Goal: Information Seeking & Learning: Get advice/opinions

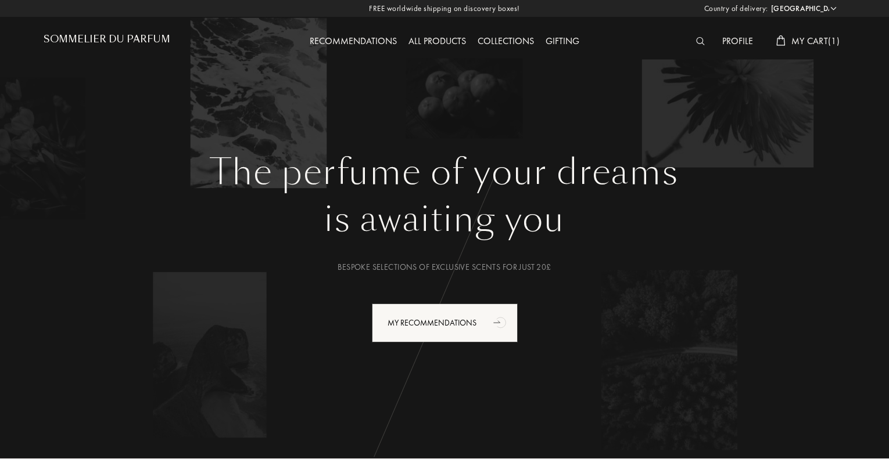
select select "UK"
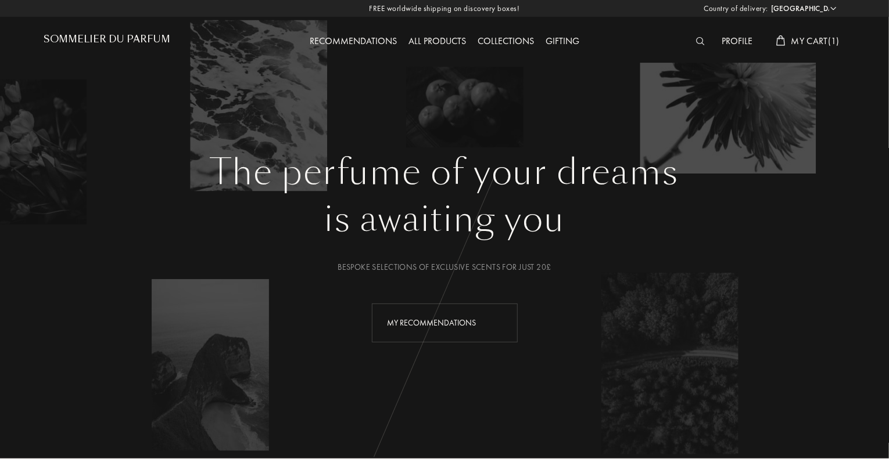
click at [434, 325] on div "My Recommendations" at bounding box center [445, 323] width 146 height 39
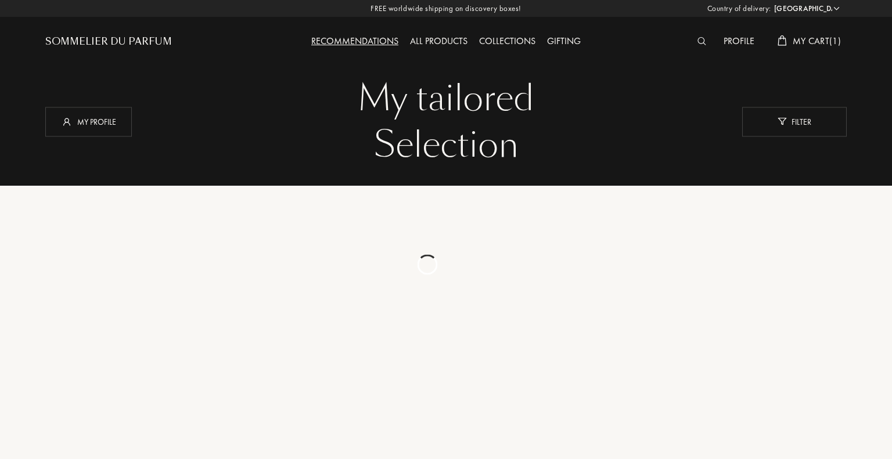
select select "UK"
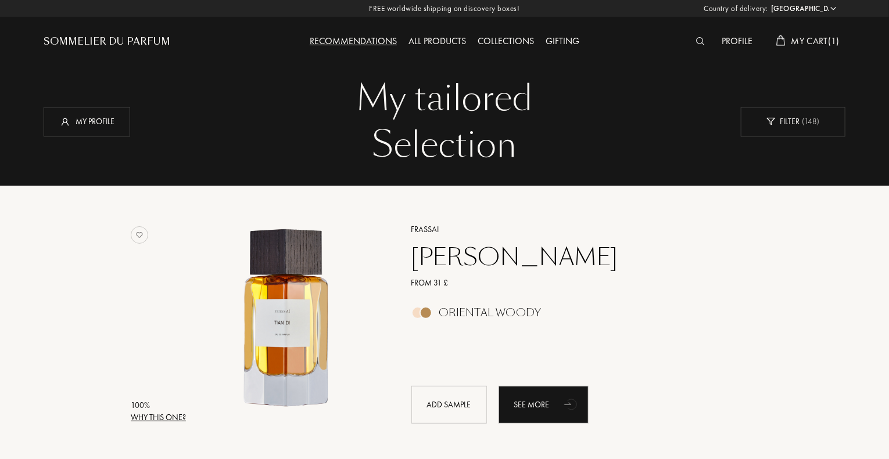
click at [739, 42] on div "Profile" at bounding box center [737, 41] width 42 height 15
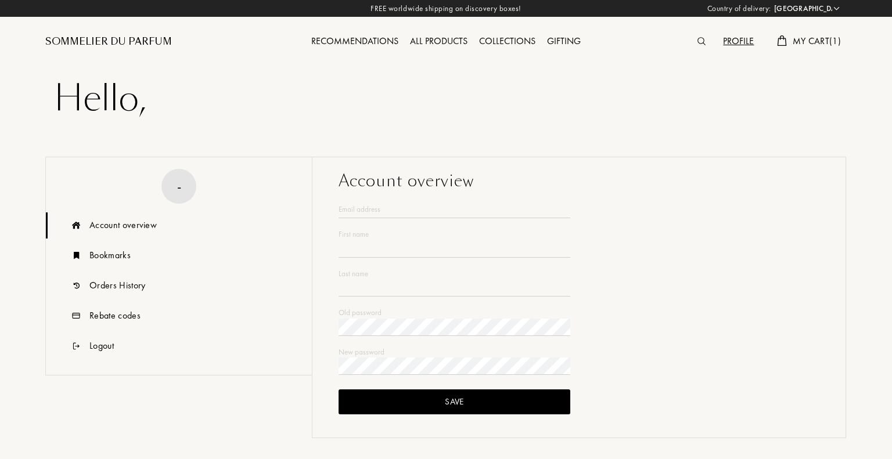
select select "UK"
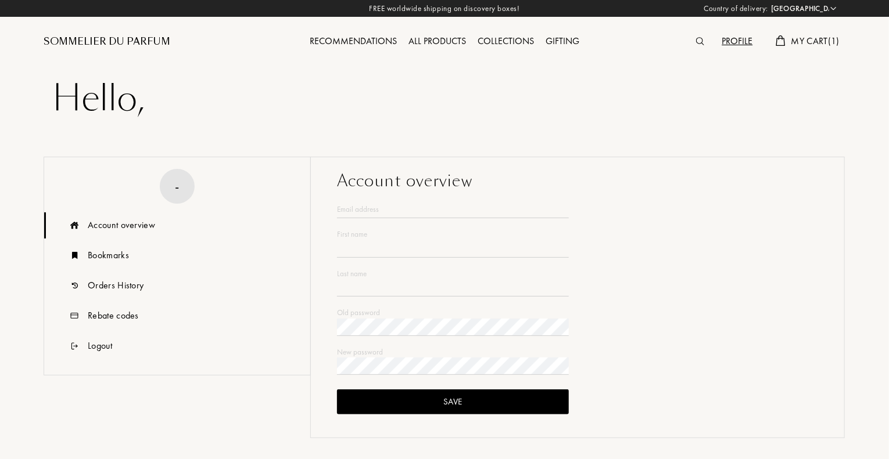
type input "Celine"
type input "Pointereau"
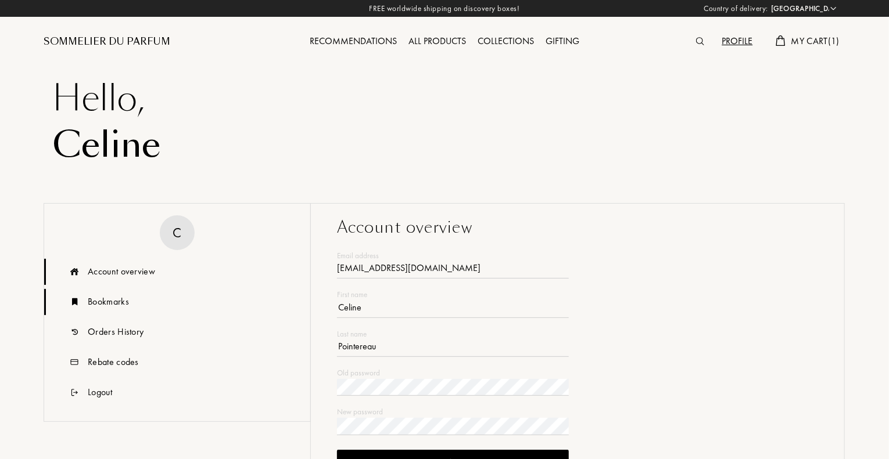
type input "cpointereau@hotmail.com"
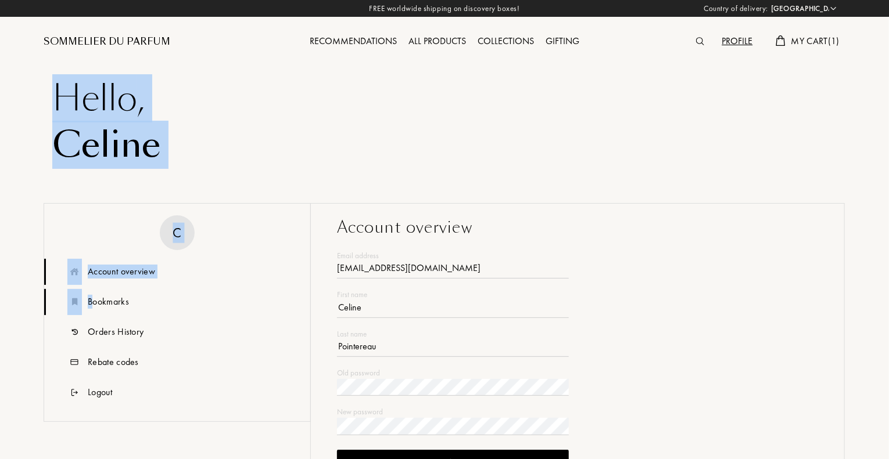
drag, startPoint x: 92, startPoint y: 311, endPoint x: 67, endPoint y: 297, distance: 28.9
click at [92, 313] on div "Country of delivery: Afghanistan Albania Algeria Andorra Angola Anguilla Antart…" at bounding box center [444, 457] width 889 height 914
drag, startPoint x: 442, startPoint y: 113, endPoint x: 349, endPoint y: 82, distance: 98.6
click at [441, 114] on div "Hello ," at bounding box center [444, 99] width 784 height 46
click at [370, 34] on div "Recommendations" at bounding box center [353, 41] width 99 height 15
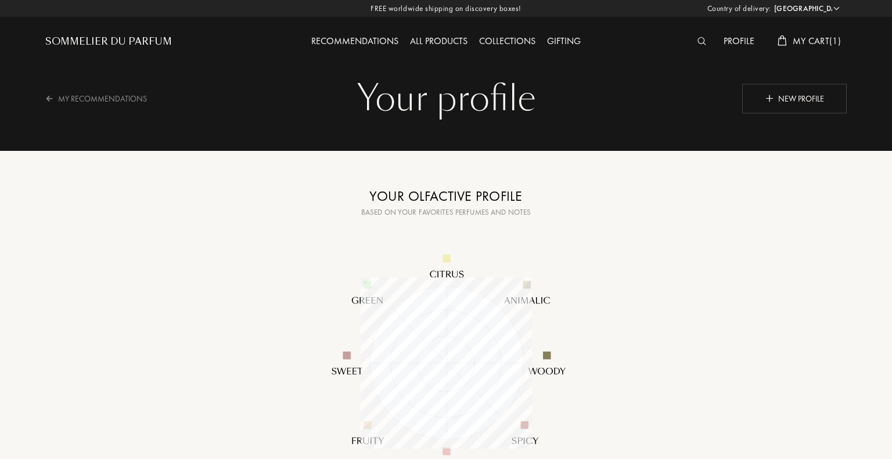
select select "UK"
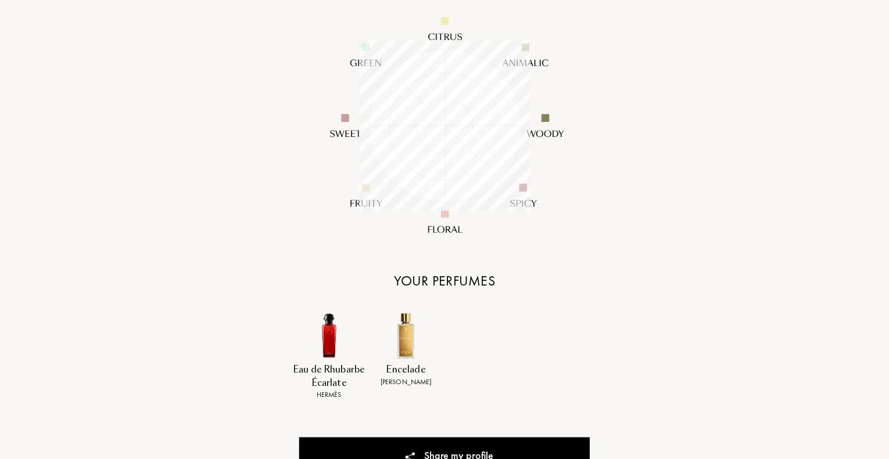
scroll to position [290, 0]
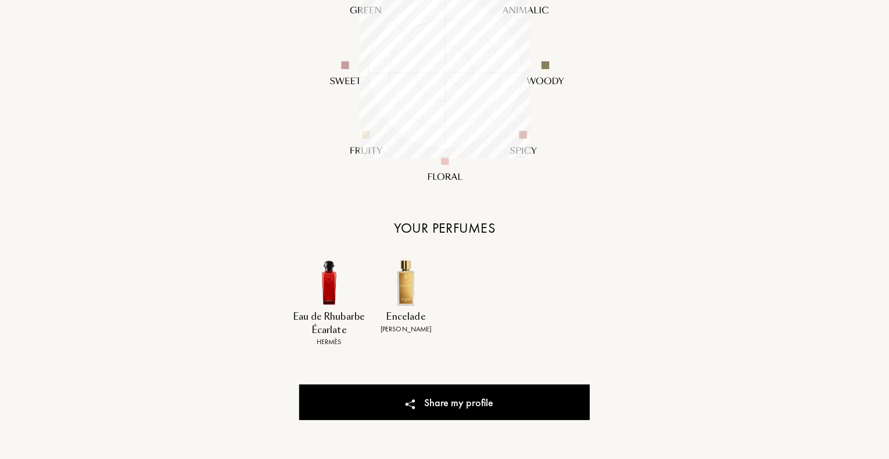
click at [402, 296] on img at bounding box center [406, 283] width 48 height 48
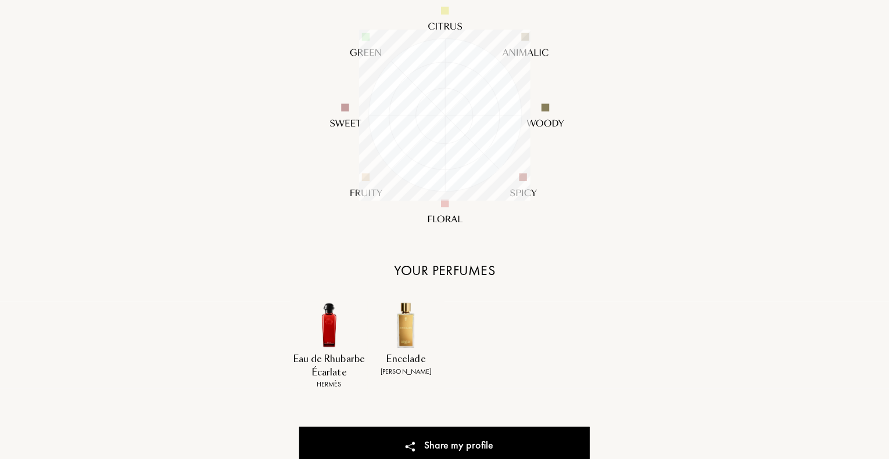
scroll to position [58, 0]
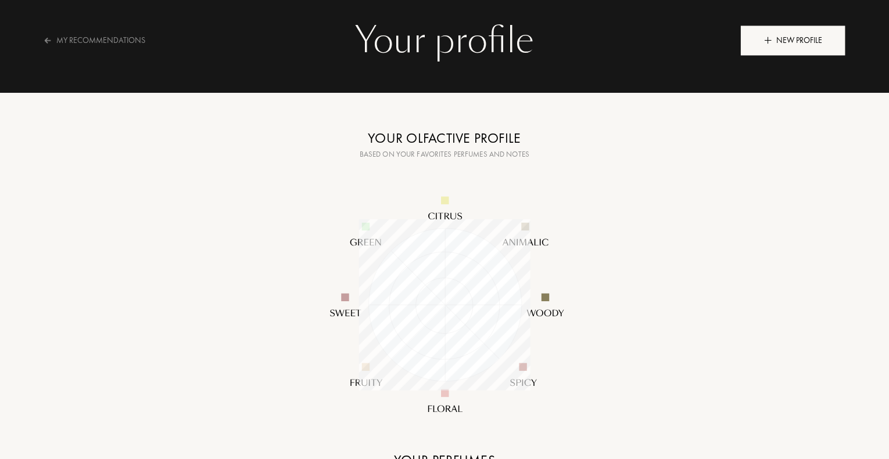
click at [766, 37] on img at bounding box center [768, 40] width 8 height 8
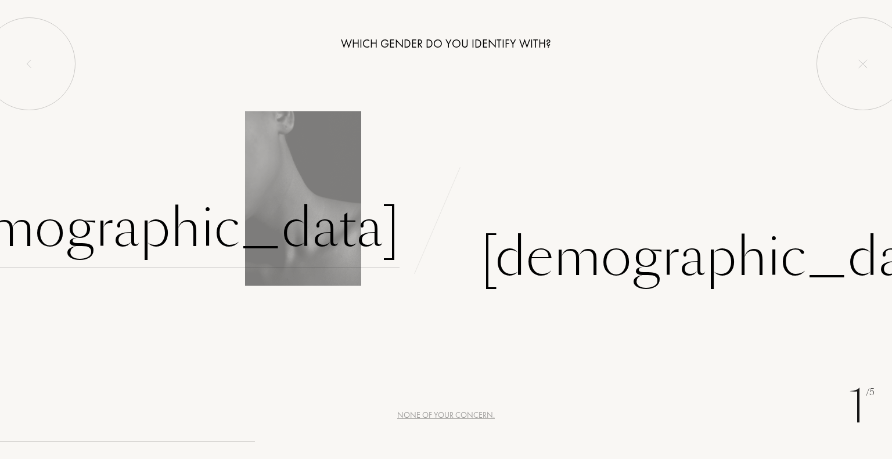
click at [353, 243] on div "Female" at bounding box center [157, 228] width 485 height 78
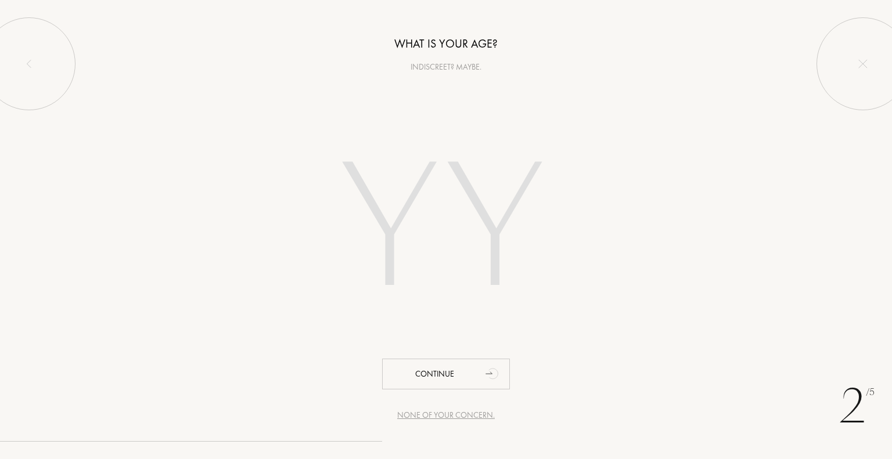
click at [407, 243] on input "number" at bounding box center [446, 231] width 331 height 235
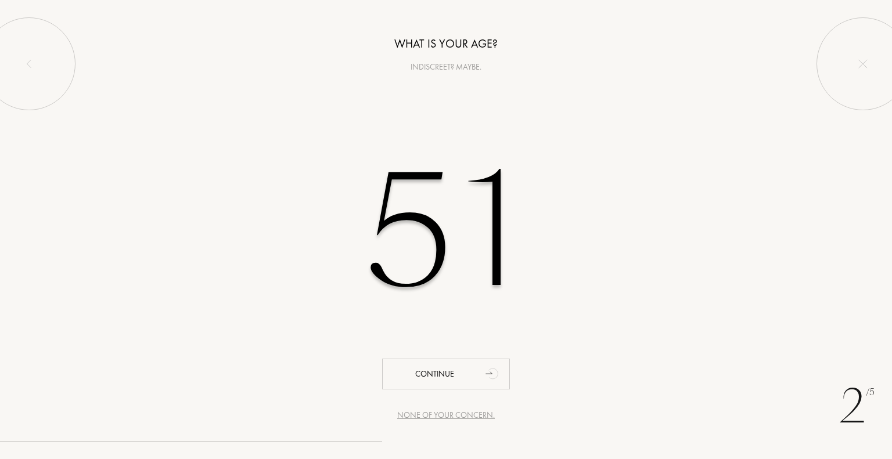
type input "51"
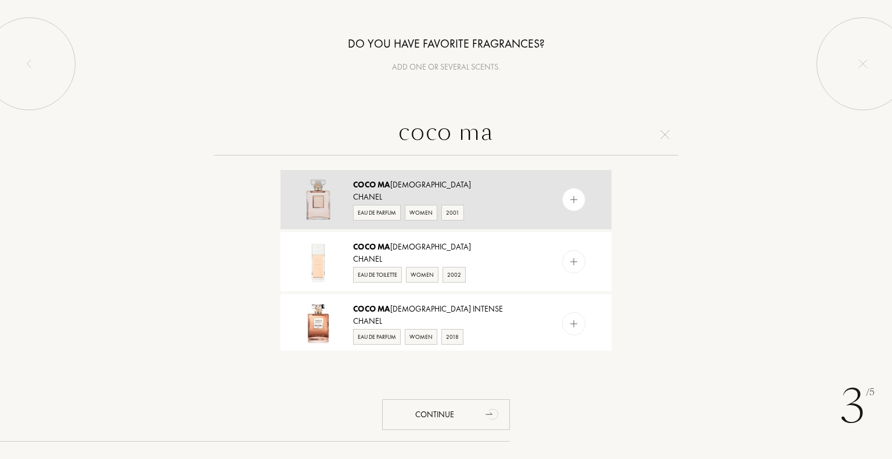
type input "coco ma"
click at [369, 206] on div "Eau de Parfum" at bounding box center [377, 213] width 48 height 16
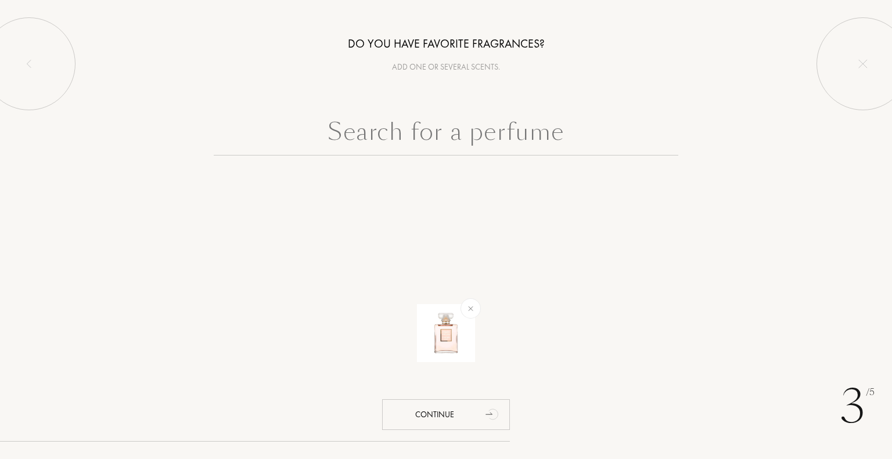
click at [395, 134] on input "text" at bounding box center [446, 135] width 465 height 42
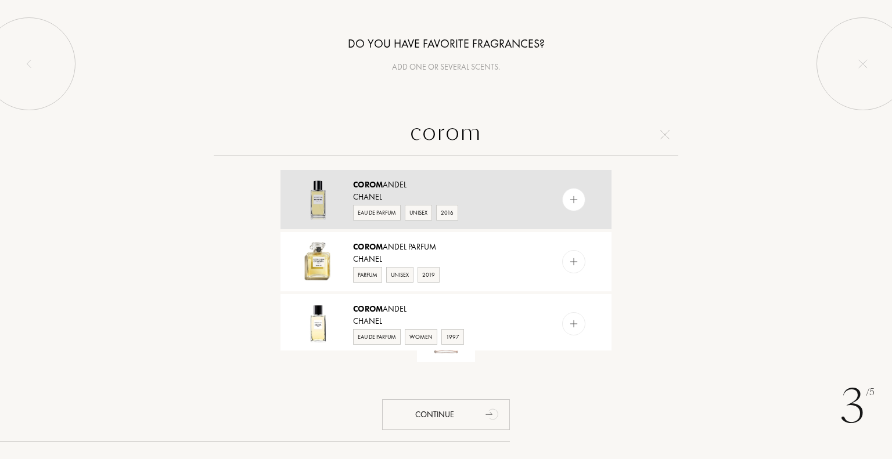
type input "corom"
click at [383, 179] on div "Corom andel" at bounding box center [445, 185] width 185 height 12
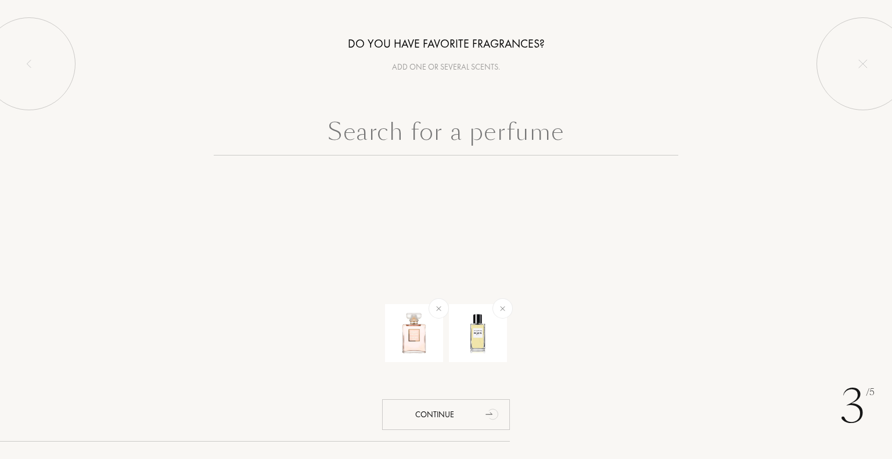
click at [419, 139] on input "text" at bounding box center [446, 135] width 465 height 42
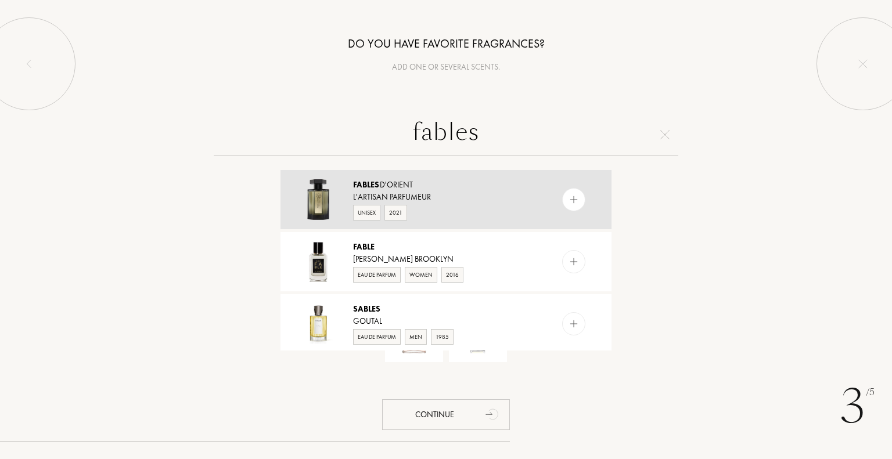
type input "fables"
click at [365, 188] on span "Fables" at bounding box center [366, 184] width 27 height 10
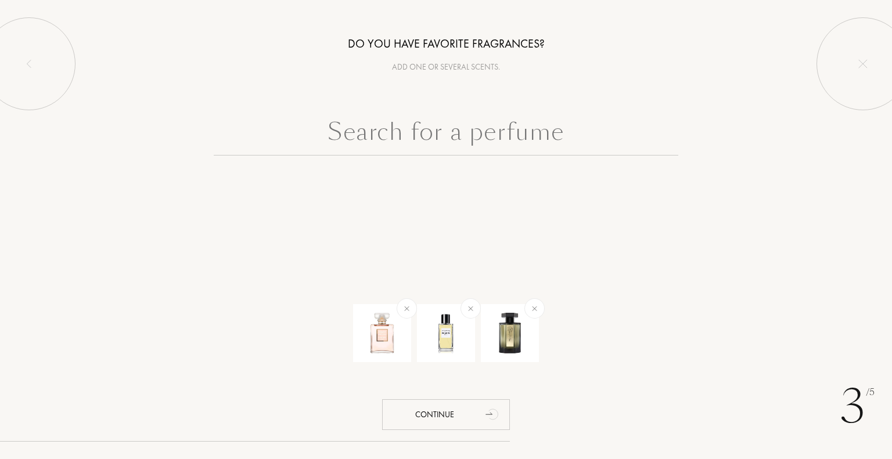
click at [446, 140] on input "text" at bounding box center [446, 135] width 465 height 42
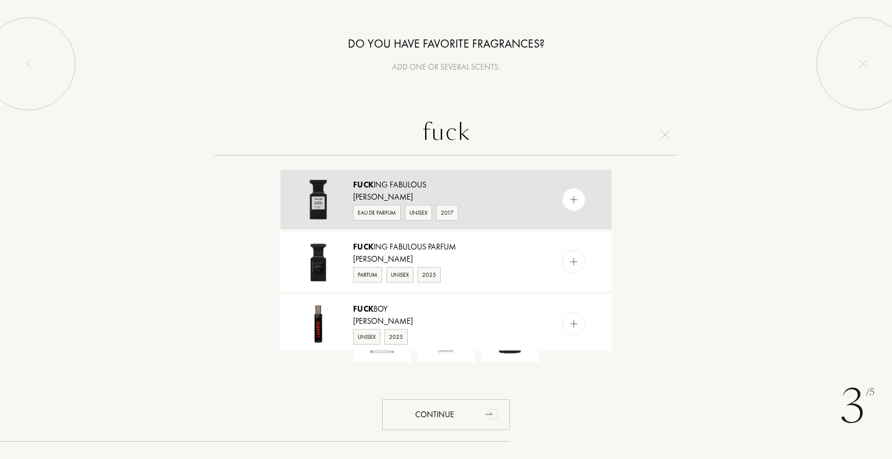
type input "fuck"
click at [372, 185] on span "Fuck" at bounding box center [363, 184] width 20 height 10
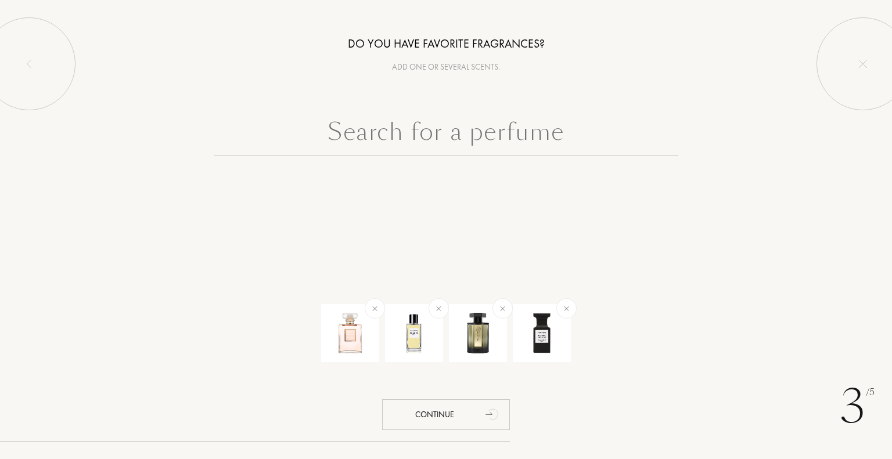
click at [406, 126] on input "text" at bounding box center [446, 135] width 465 height 42
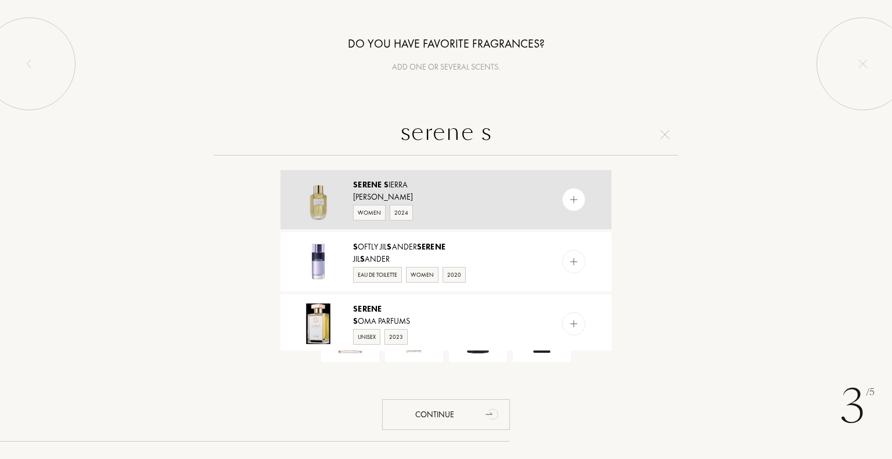
type input "serene s"
click at [378, 188] on span "Serene" at bounding box center [367, 184] width 29 height 10
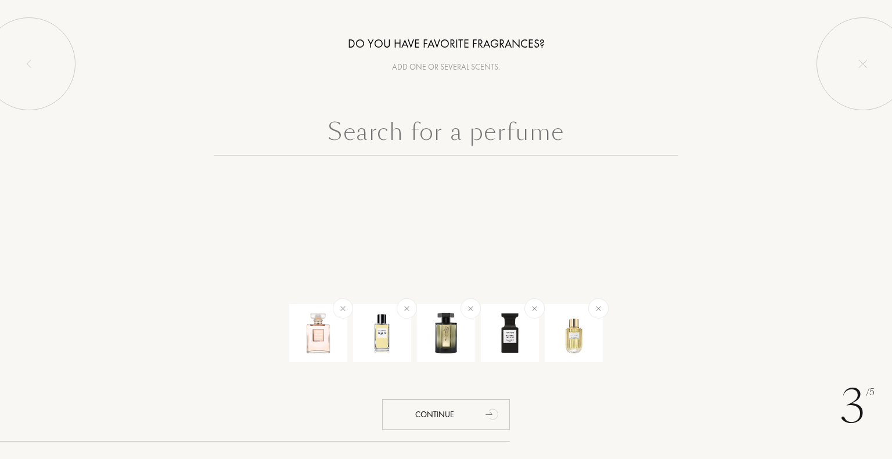
click at [437, 136] on input "text" at bounding box center [446, 135] width 465 height 42
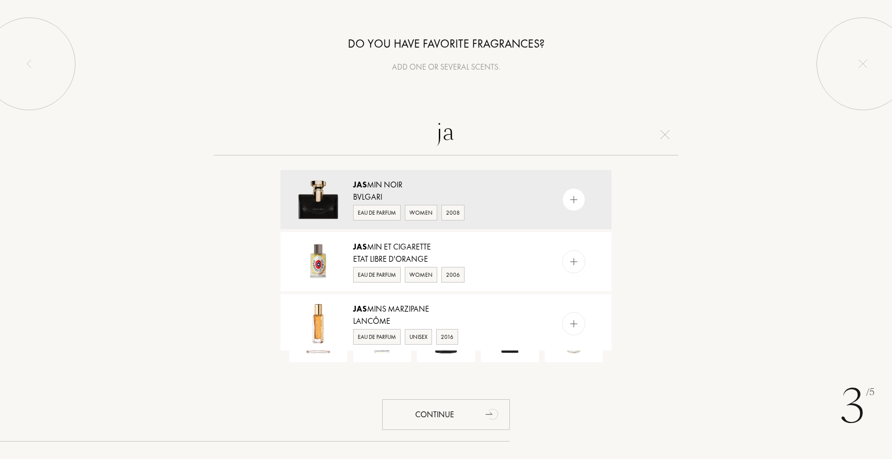
type input "j"
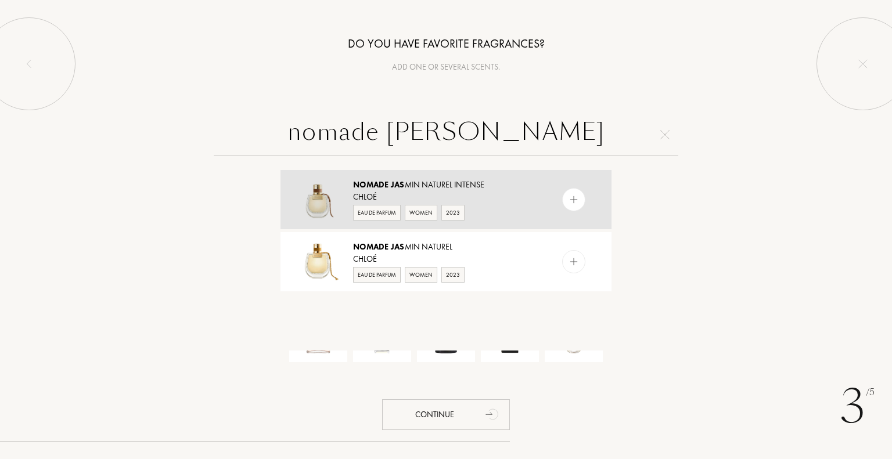
type input "nomade jas"
click at [382, 184] on span "Nomade" at bounding box center [371, 184] width 36 height 10
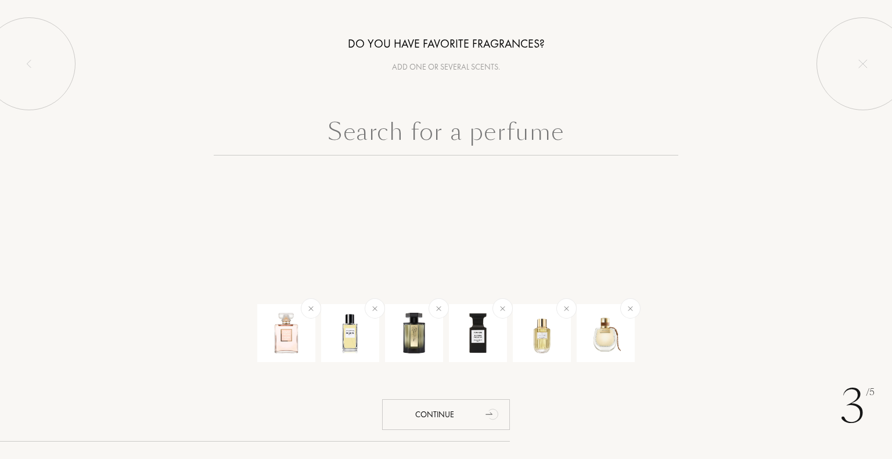
click at [443, 138] on input "text" at bounding box center [446, 135] width 465 height 42
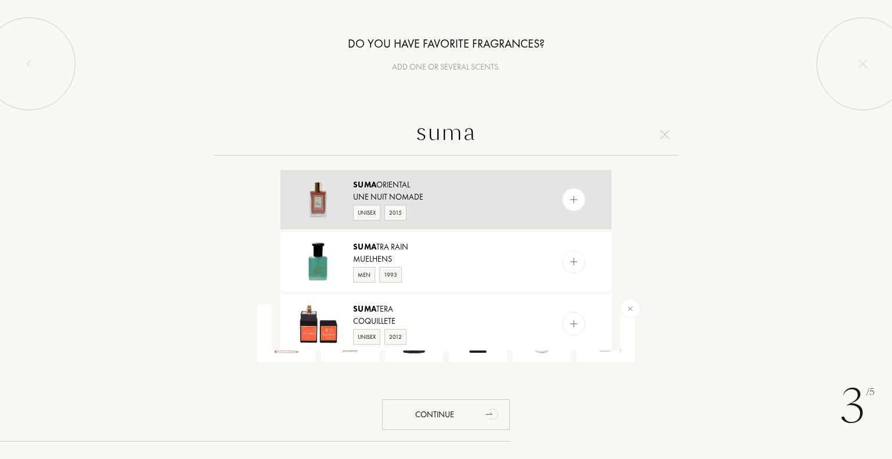
type input "suma"
click at [376, 191] on div "Une Nuit Nomade" at bounding box center [445, 197] width 185 height 12
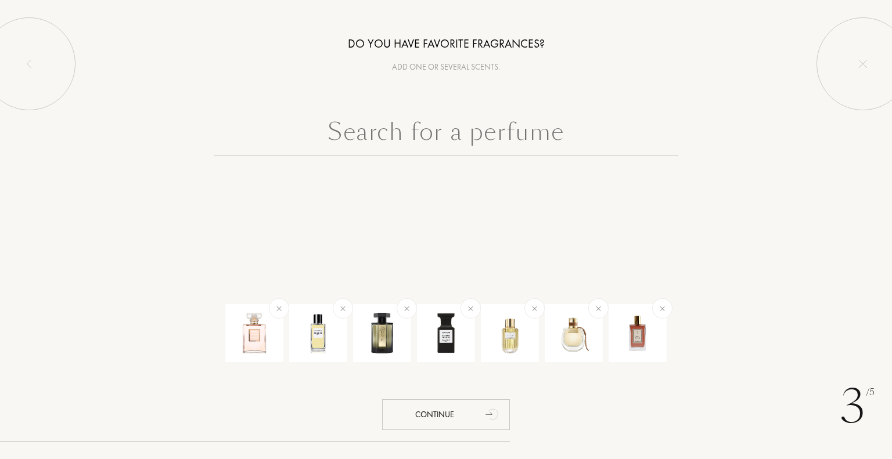
click at [392, 131] on input "text" at bounding box center [446, 135] width 465 height 42
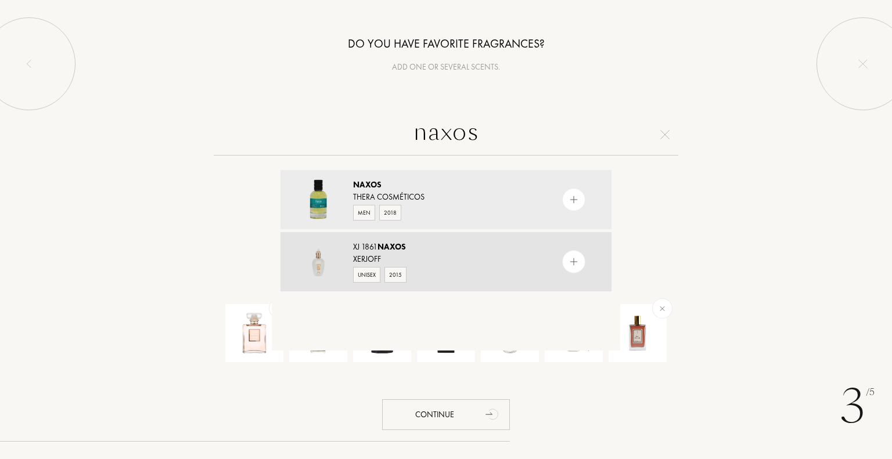
type input "naxos"
click at [377, 252] on div "XJ 1861 Naxos" at bounding box center [445, 247] width 185 height 12
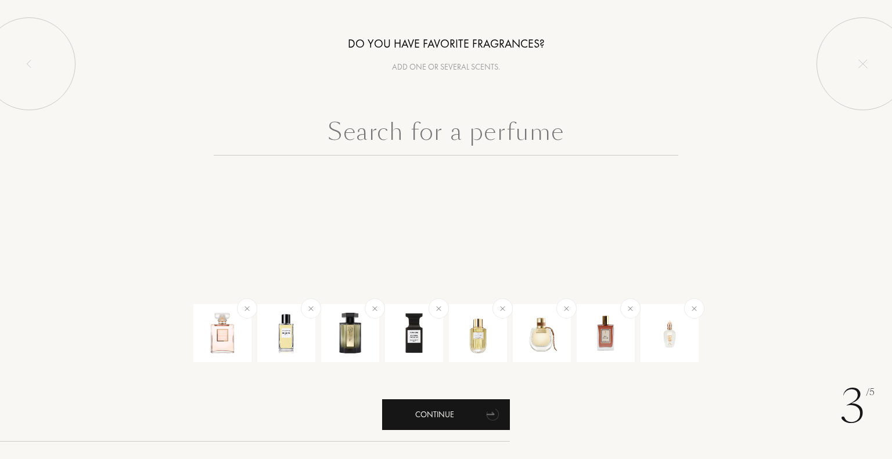
click at [441, 421] on div "Continue" at bounding box center [446, 415] width 128 height 31
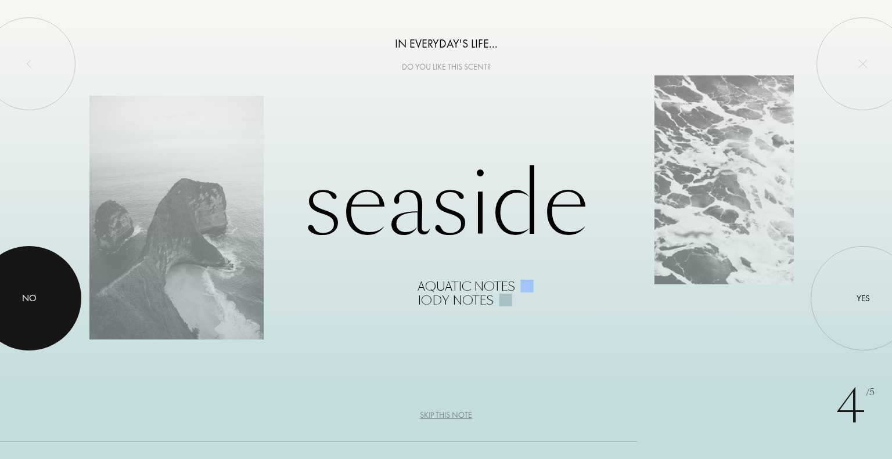
click at [30, 295] on div "No" at bounding box center [29, 299] width 15 height 14
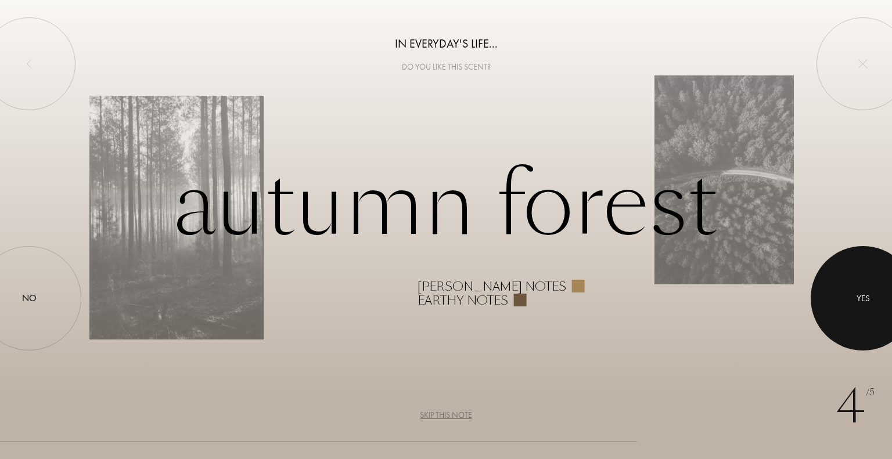
click at [867, 304] on div "Yes" at bounding box center [863, 298] width 13 height 13
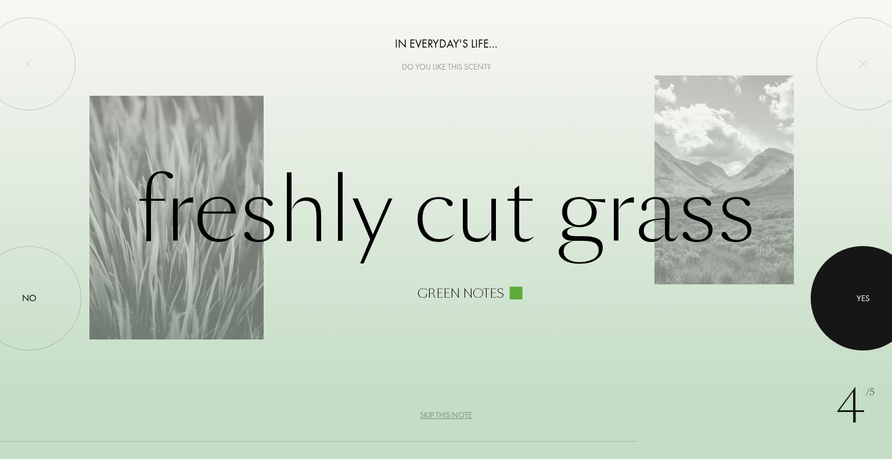
click at [856, 304] on div at bounding box center [863, 298] width 105 height 105
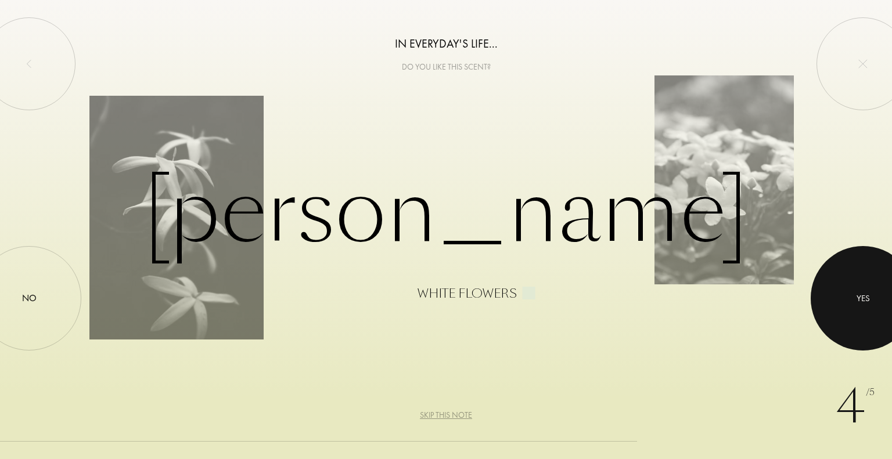
click at [856, 304] on div at bounding box center [863, 298] width 105 height 105
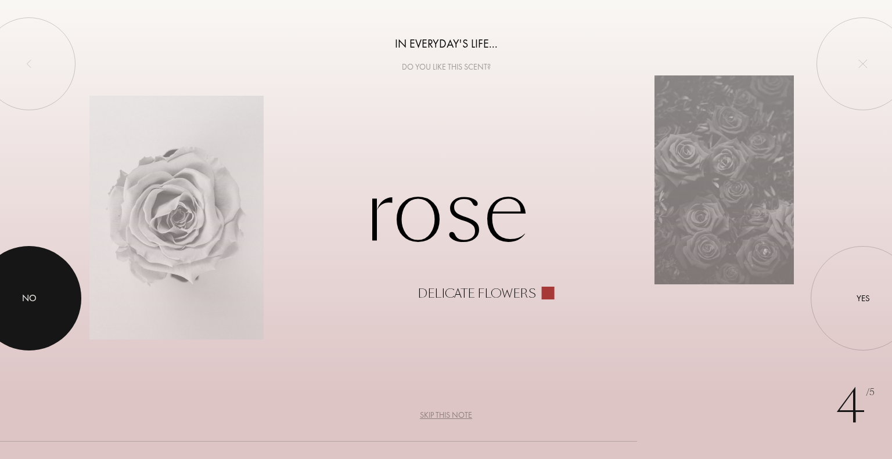
click at [47, 289] on div at bounding box center [29, 298] width 105 height 105
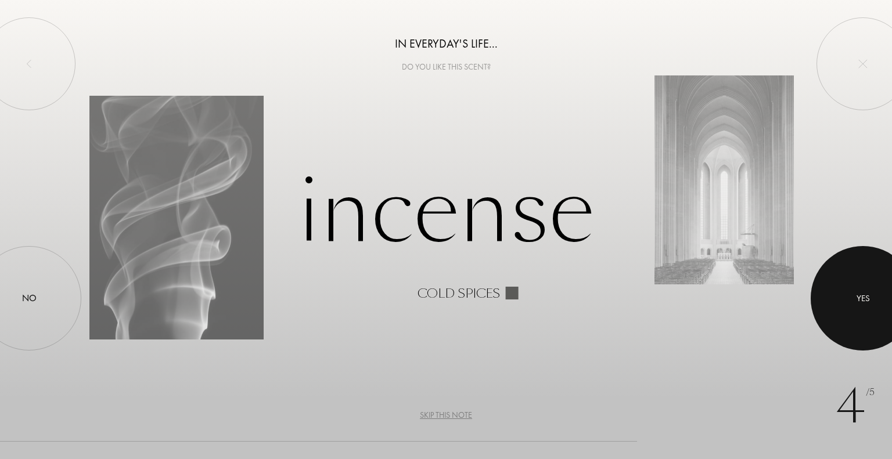
click at [861, 288] on div at bounding box center [863, 298] width 105 height 105
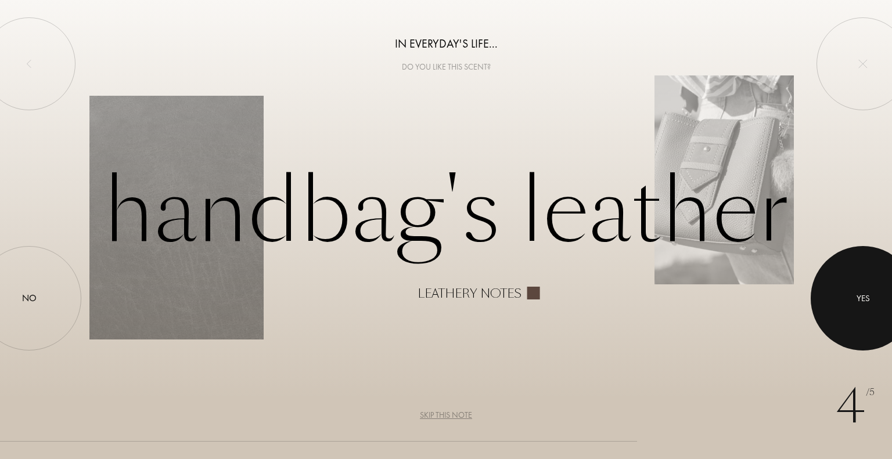
click at [861, 288] on div at bounding box center [863, 298] width 105 height 105
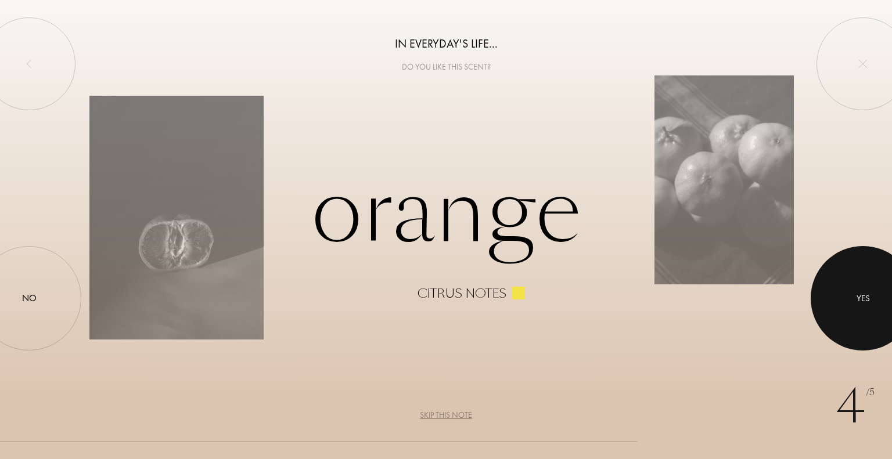
click at [860, 290] on div at bounding box center [863, 298] width 105 height 105
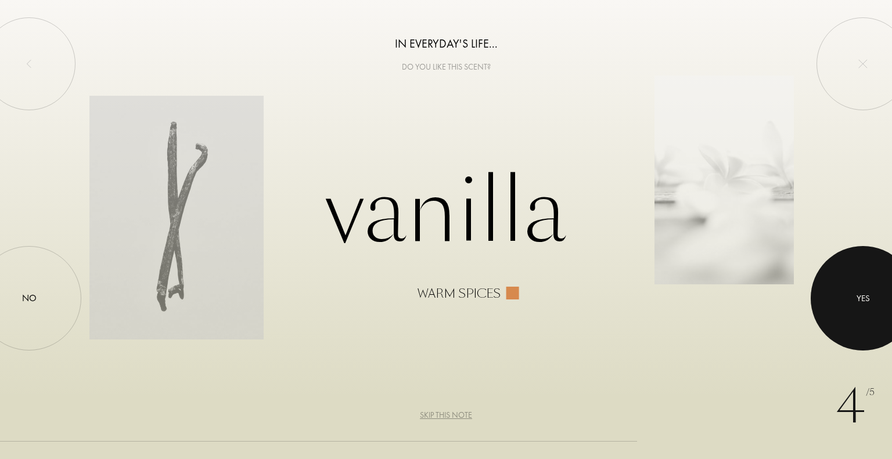
click at [860, 290] on div at bounding box center [863, 298] width 105 height 105
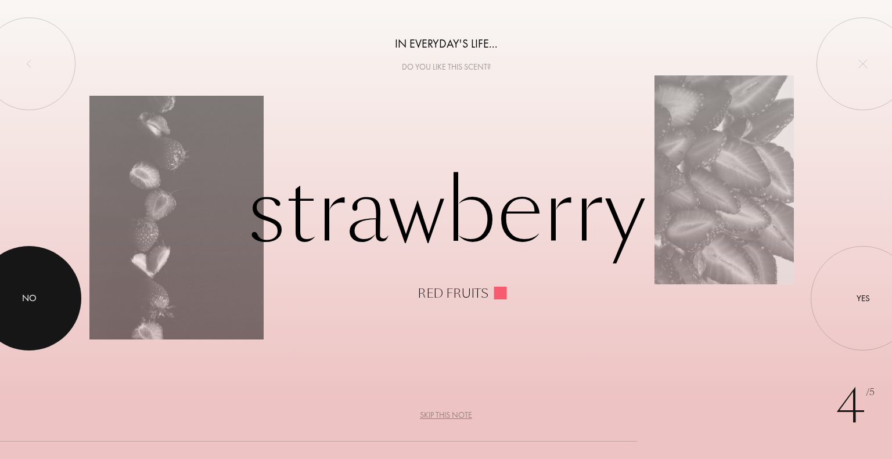
click at [14, 313] on div at bounding box center [29, 298] width 105 height 105
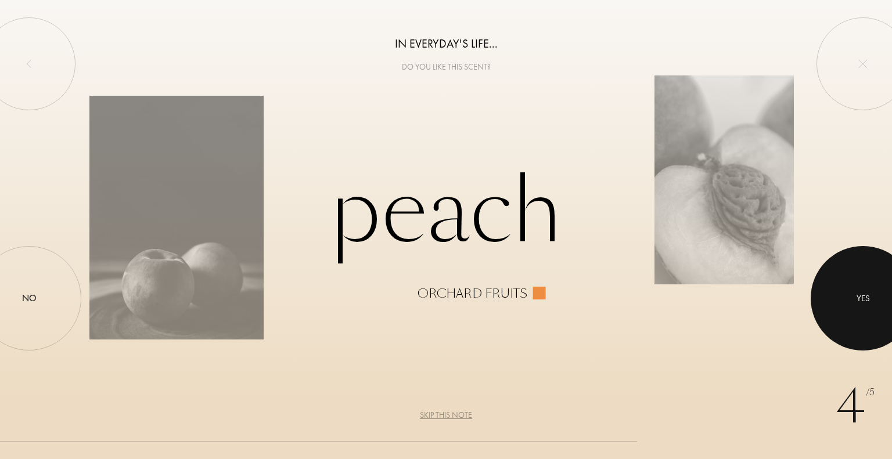
click at [852, 289] on div at bounding box center [863, 298] width 105 height 105
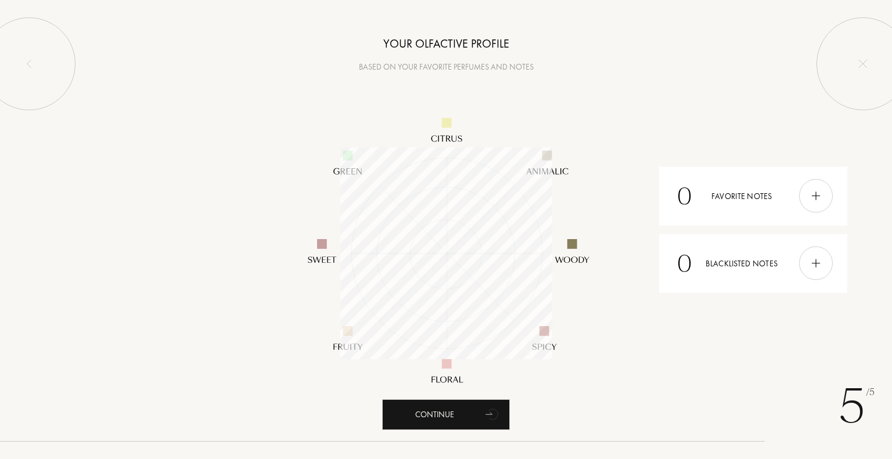
scroll to position [212, 212]
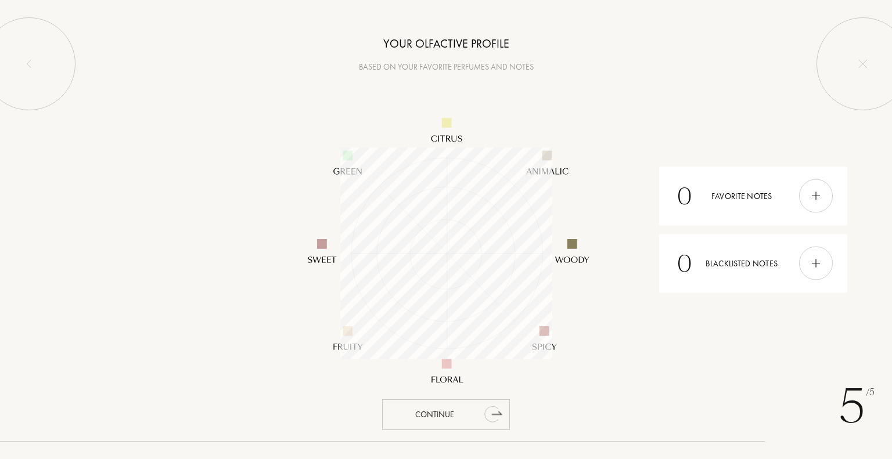
click at [412, 414] on div "Continue" at bounding box center [446, 415] width 128 height 31
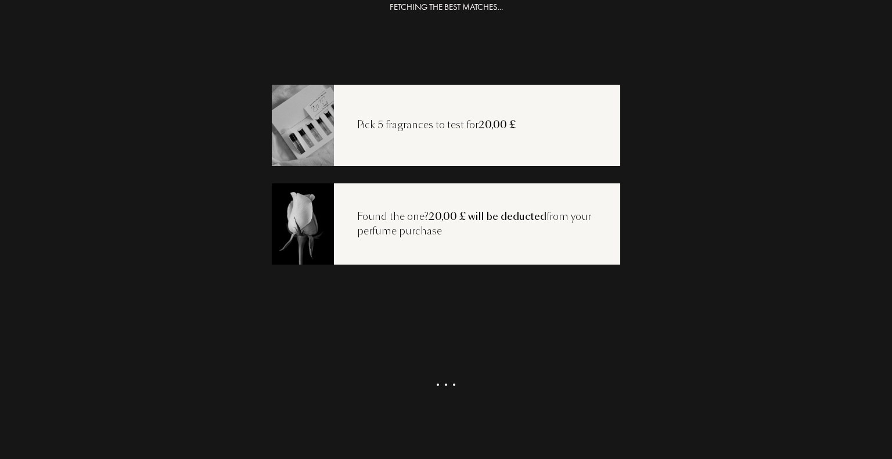
scroll to position [23, 0]
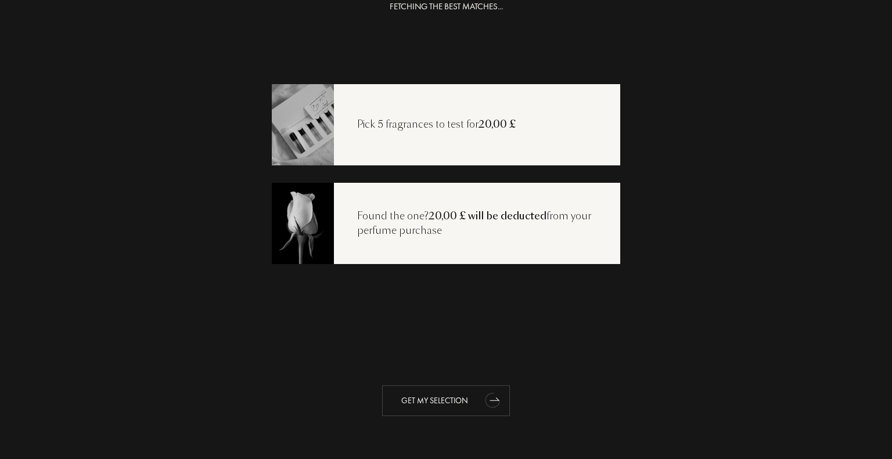
click at [471, 403] on div "Get my selection" at bounding box center [446, 401] width 128 height 31
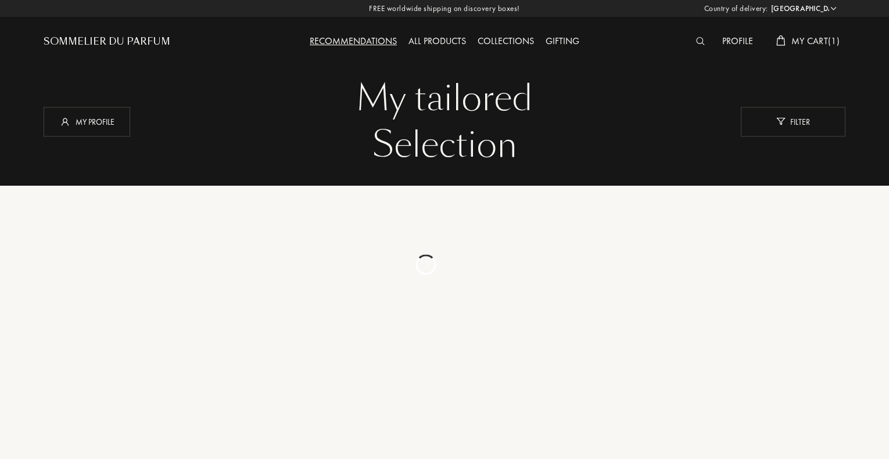
select select "UK"
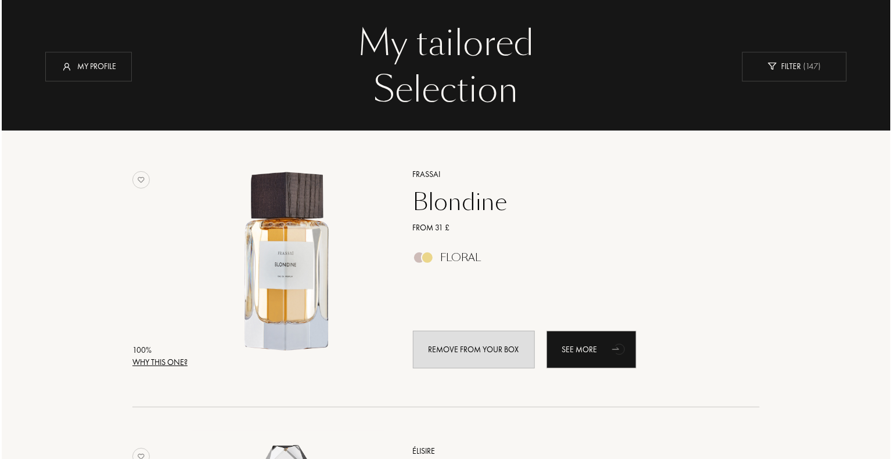
scroll to position [58, 0]
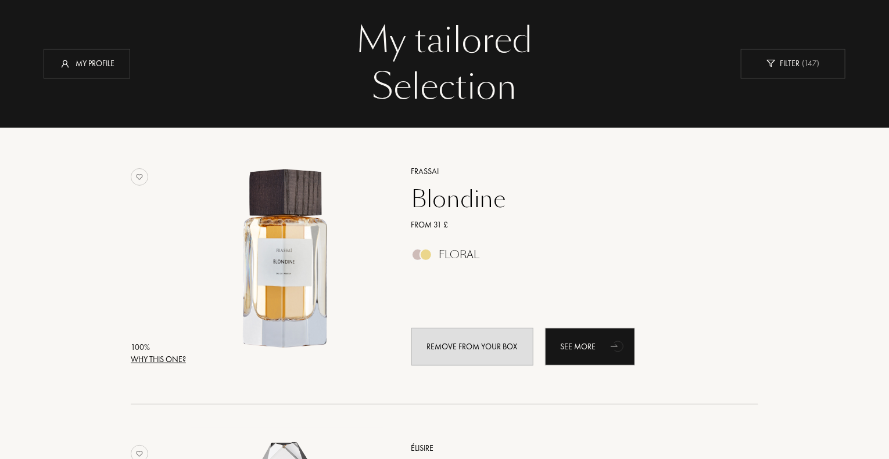
click at [164, 357] on div "Why this one?" at bounding box center [158, 360] width 55 height 12
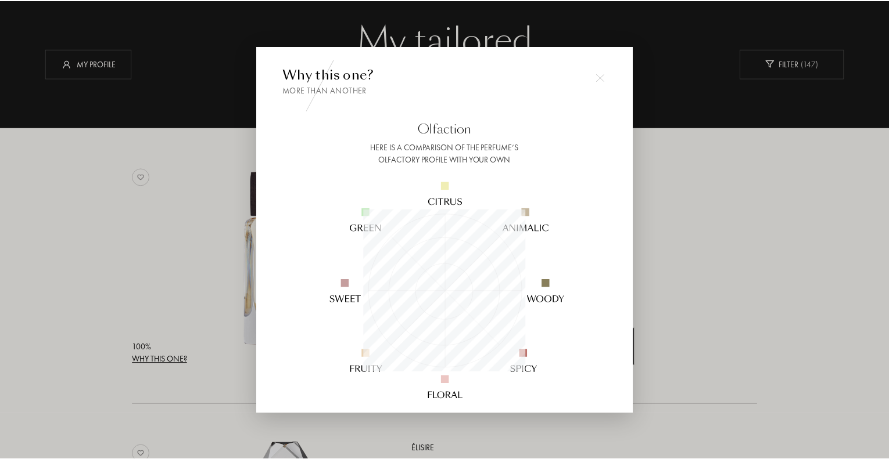
scroll to position [163, 163]
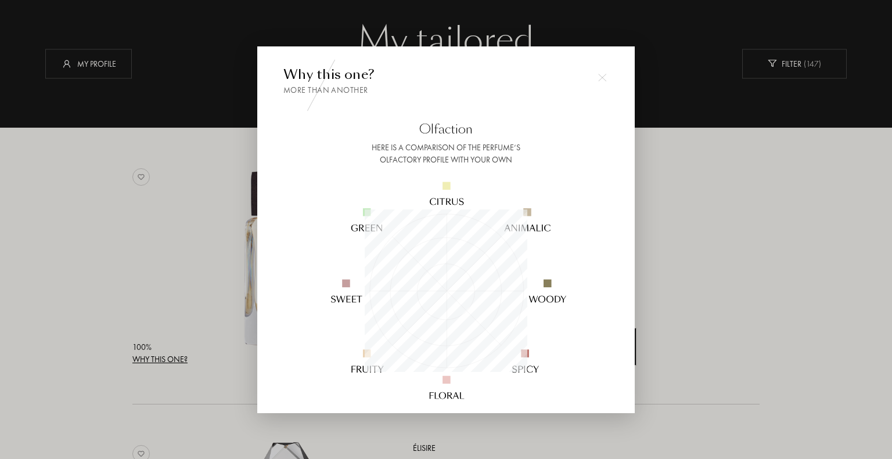
click at [601, 78] on img at bounding box center [602, 77] width 8 height 8
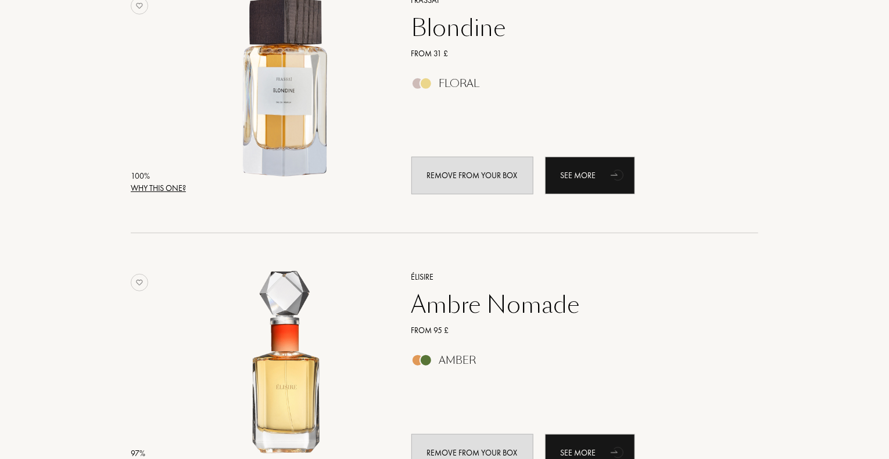
scroll to position [232, 0]
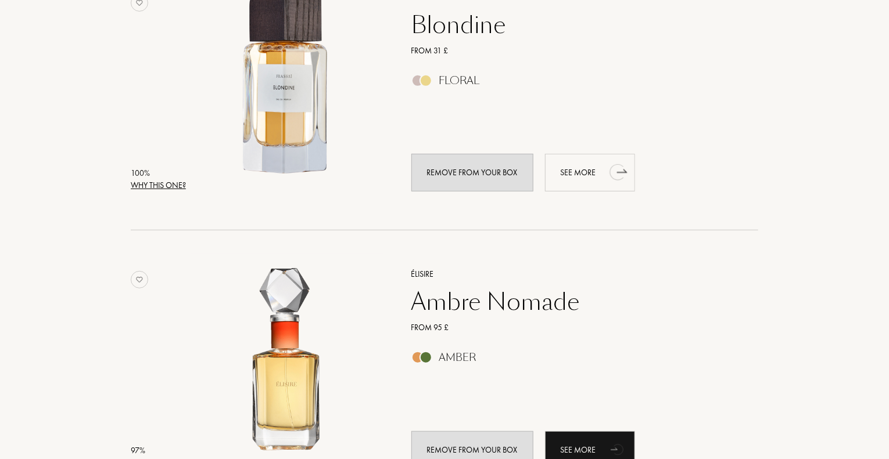
click at [588, 171] on div "See more" at bounding box center [590, 173] width 90 height 38
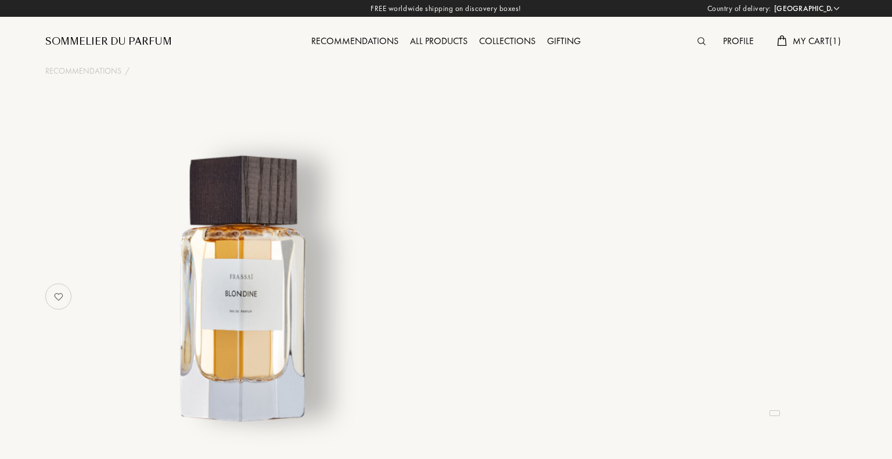
select select "UK"
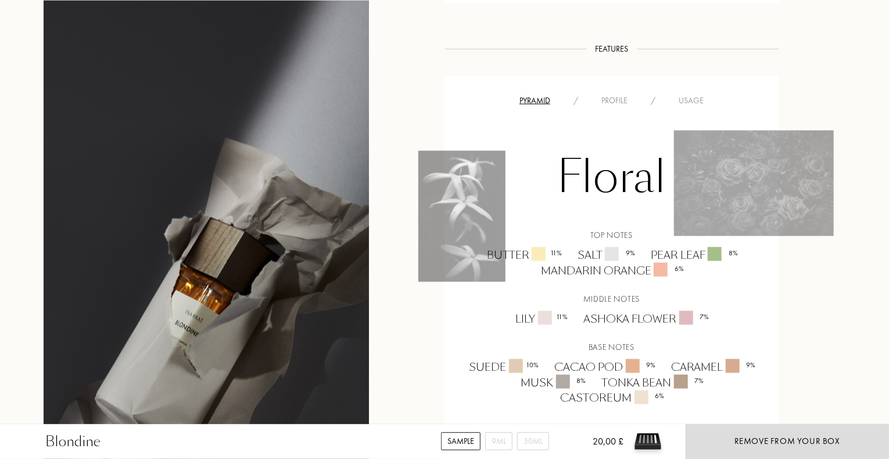
scroll to position [755, 0]
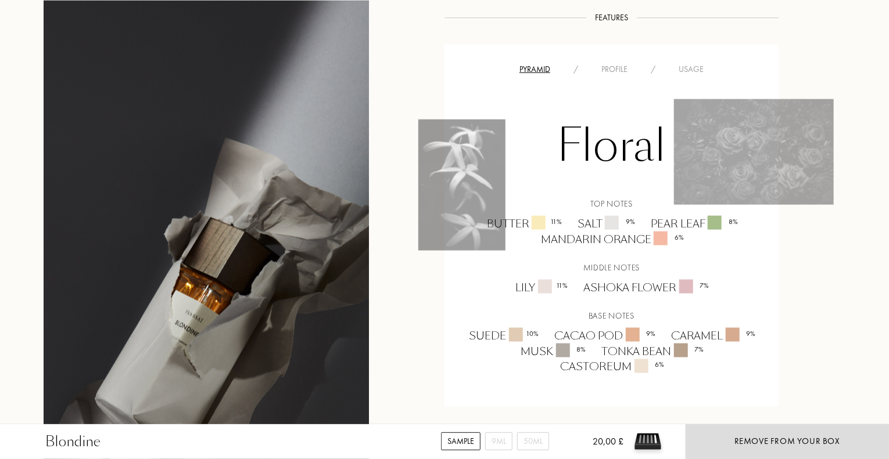
click at [609, 67] on div "Profile" at bounding box center [614, 69] width 49 height 12
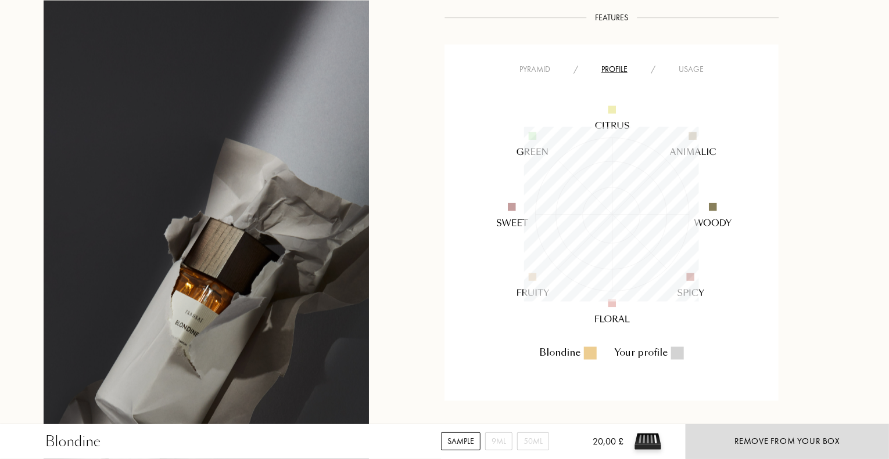
scroll to position [175, 175]
click at [692, 67] on div "Usage" at bounding box center [691, 69] width 48 height 12
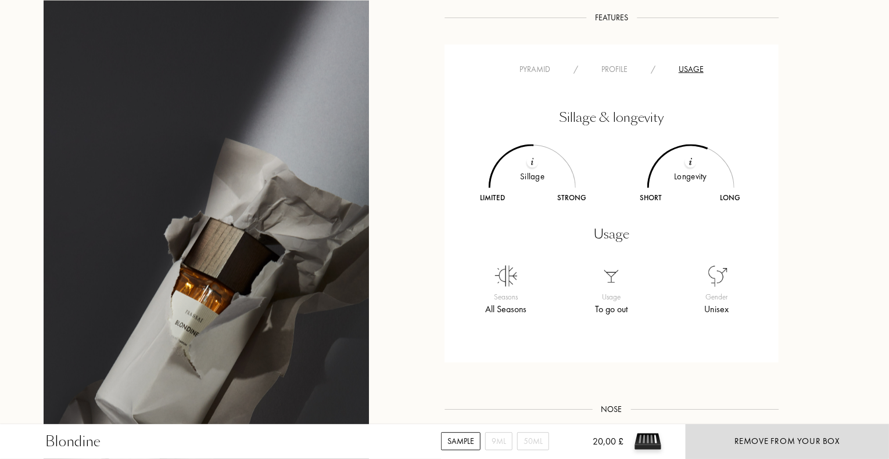
click at [538, 76] on div "Sillage & longevity Sillage Limited Strong Longevity Short Long Usage Seasons A…" at bounding box center [611, 204] width 317 height 256
click at [537, 73] on div "Pyramid" at bounding box center [535, 69] width 54 height 12
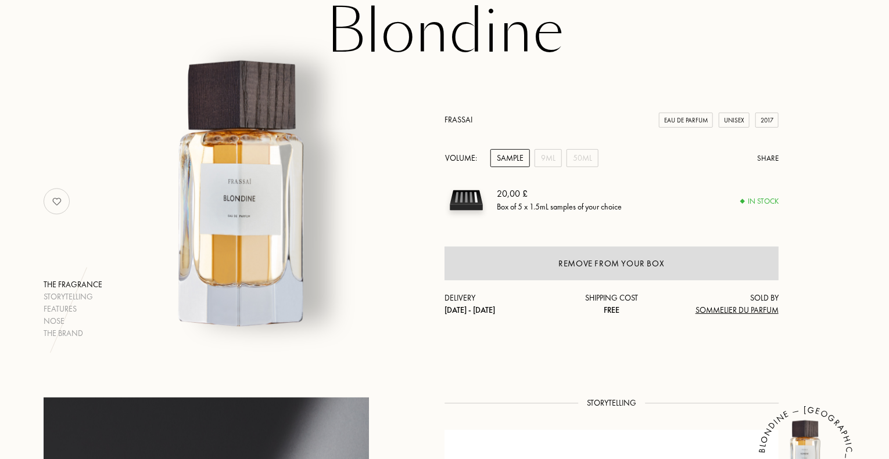
scroll to position [0, 0]
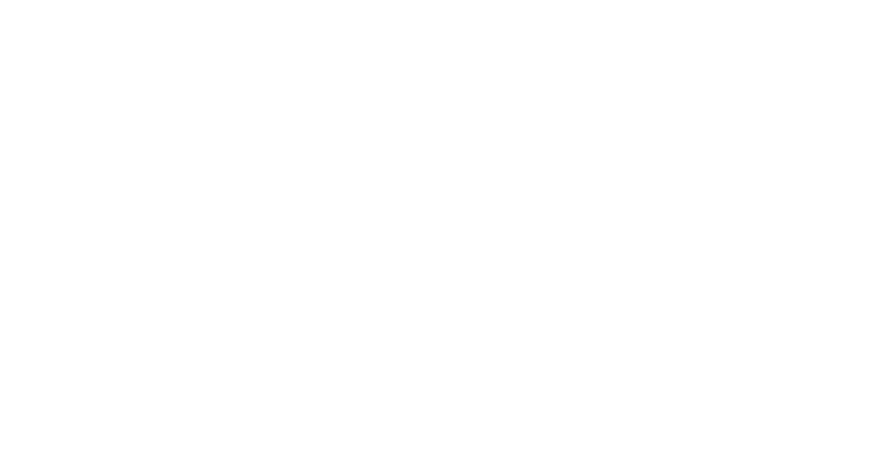
select select "UK"
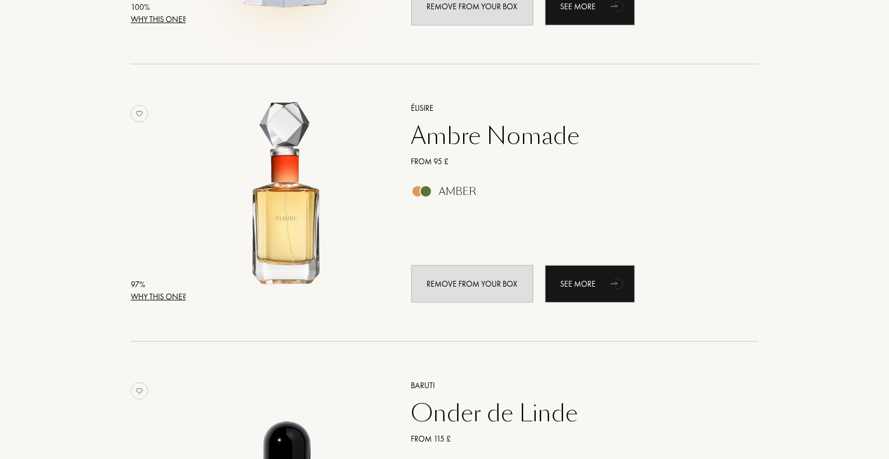
scroll to position [407, 0]
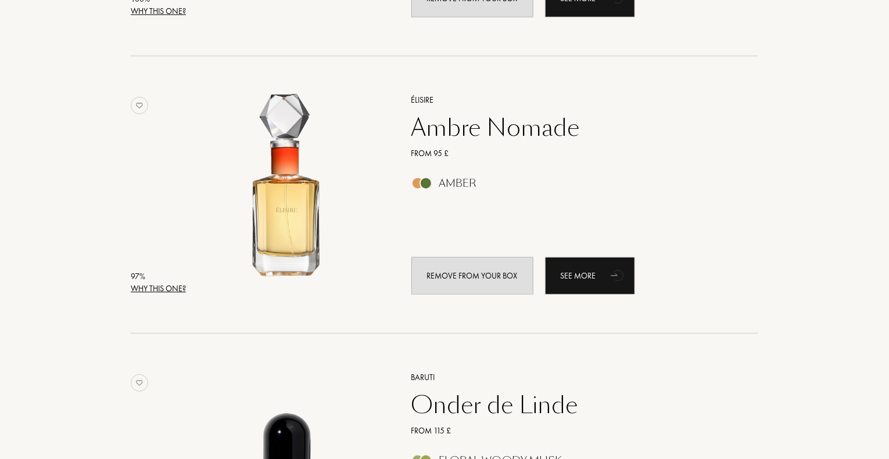
click at [490, 132] on div "Ambre Nomade" at bounding box center [572, 128] width 339 height 28
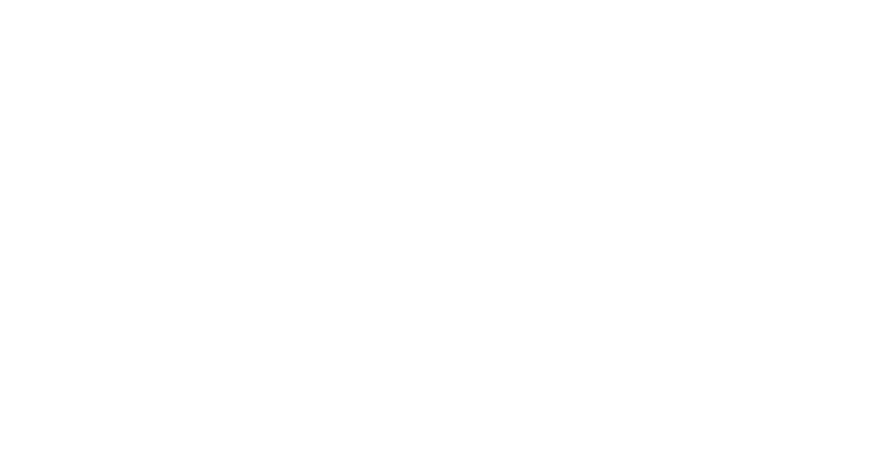
select select "UK"
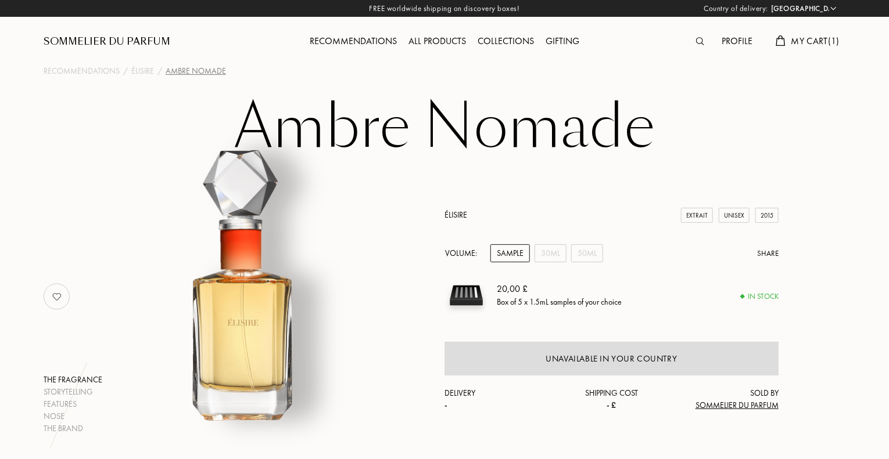
click at [379, 41] on div "Recommendations" at bounding box center [353, 41] width 99 height 15
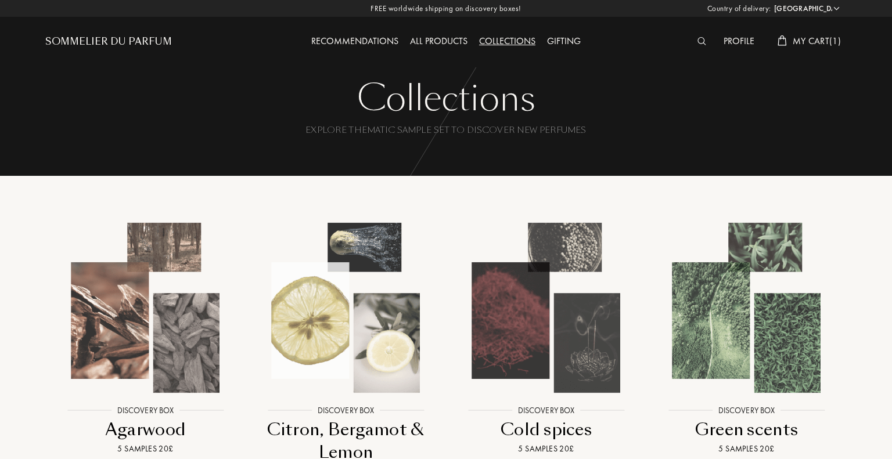
select select "UK"
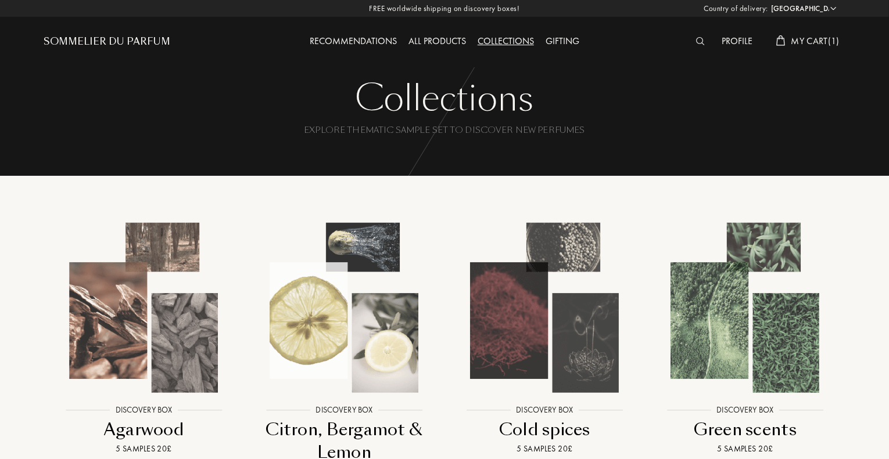
click at [696, 39] on img at bounding box center [700, 41] width 9 height 8
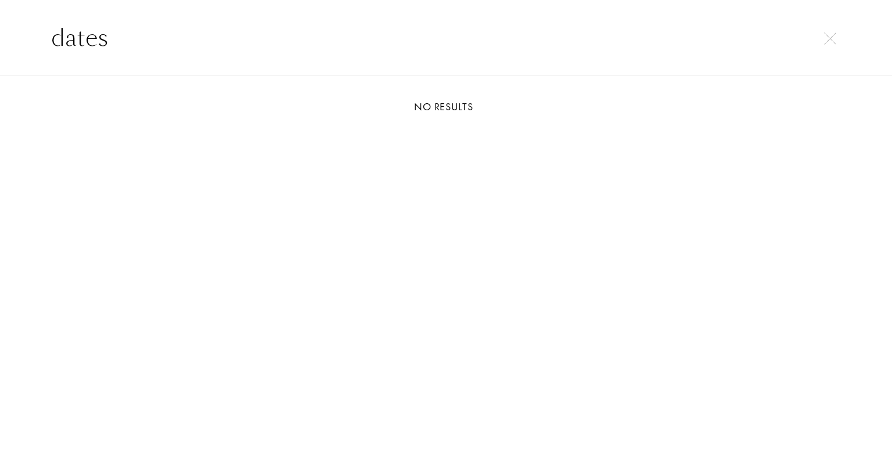
type input "dates"
click at [829, 37] on img at bounding box center [830, 39] width 12 height 12
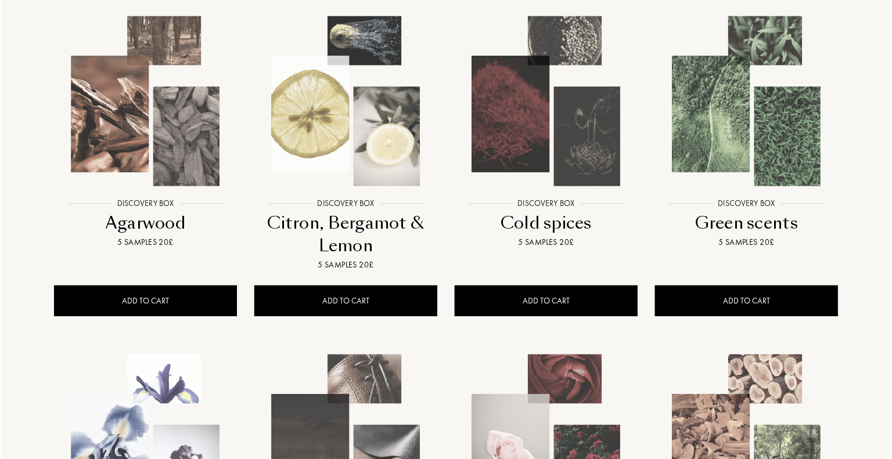
scroll to position [232, 0]
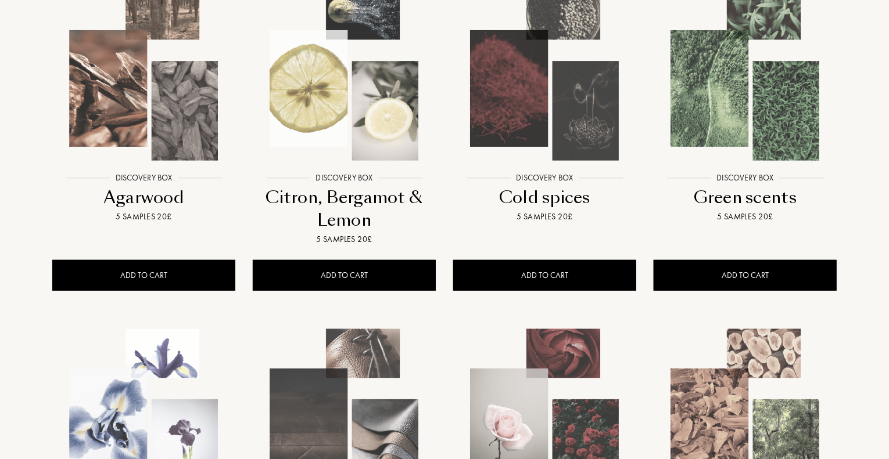
click at [118, 125] on img at bounding box center [143, 75] width 181 height 181
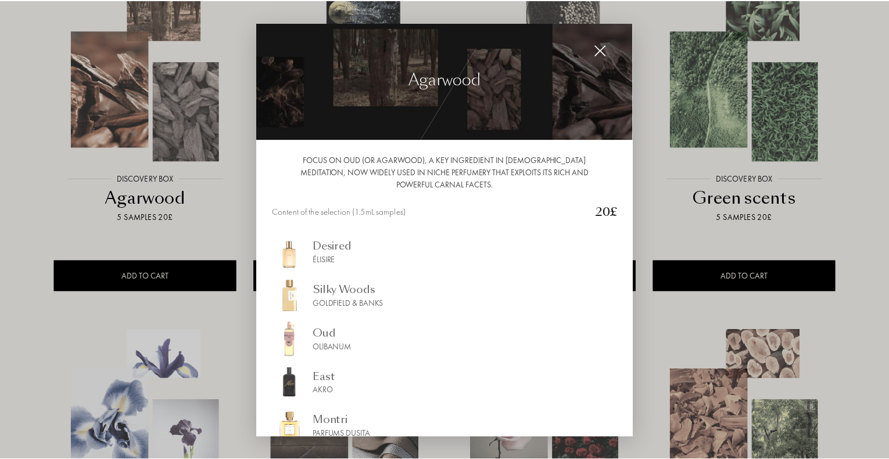
scroll to position [0, 0]
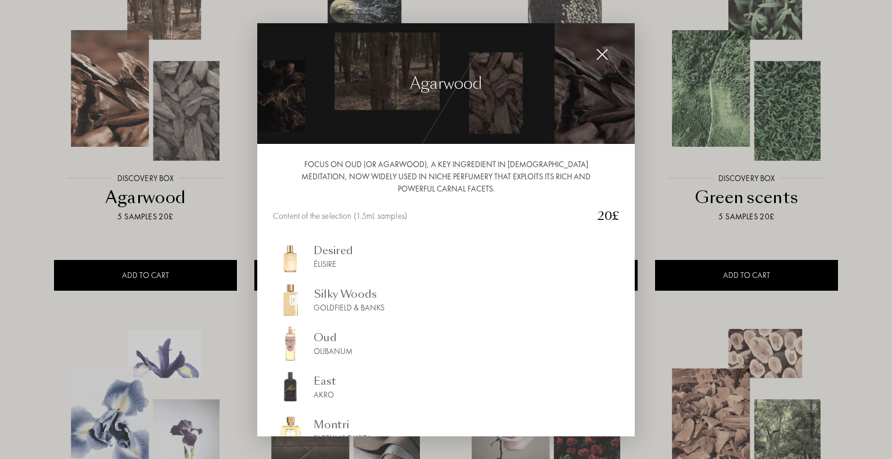
click at [605, 53] on img at bounding box center [602, 54] width 13 height 13
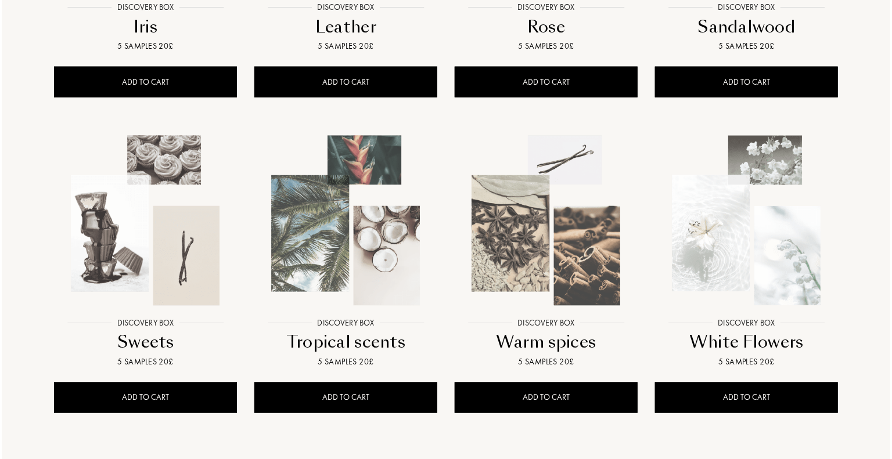
scroll to position [813, 0]
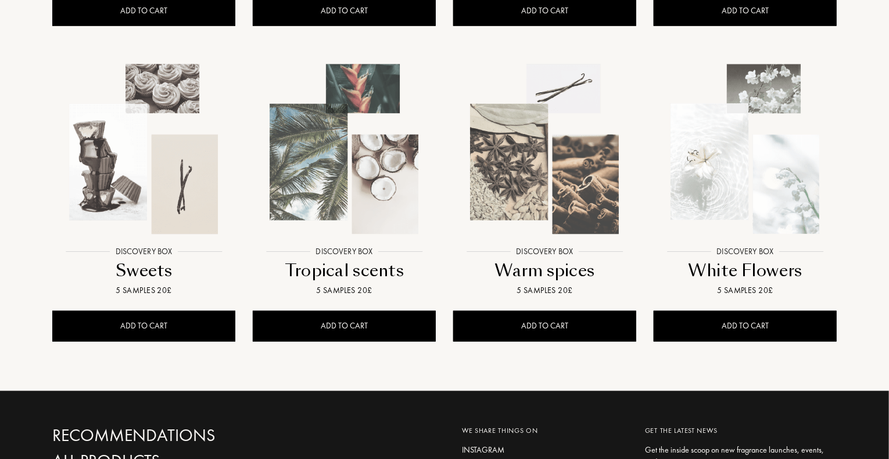
click at [146, 164] on img at bounding box center [143, 149] width 181 height 181
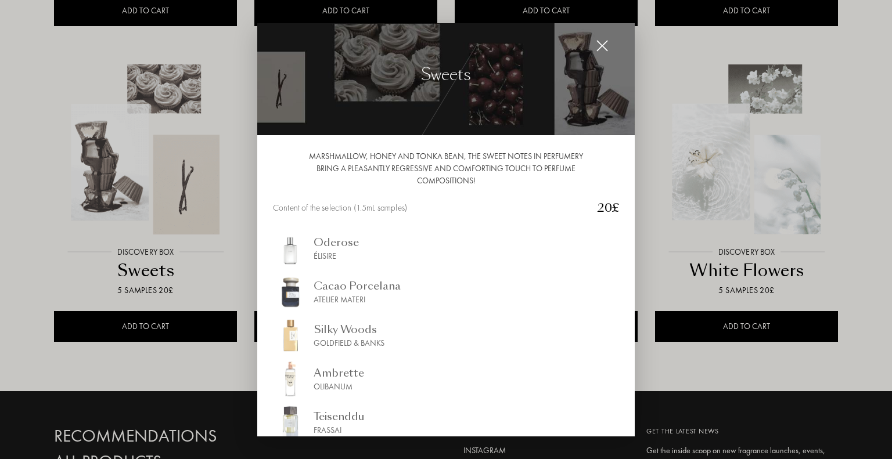
scroll to position [0, 0]
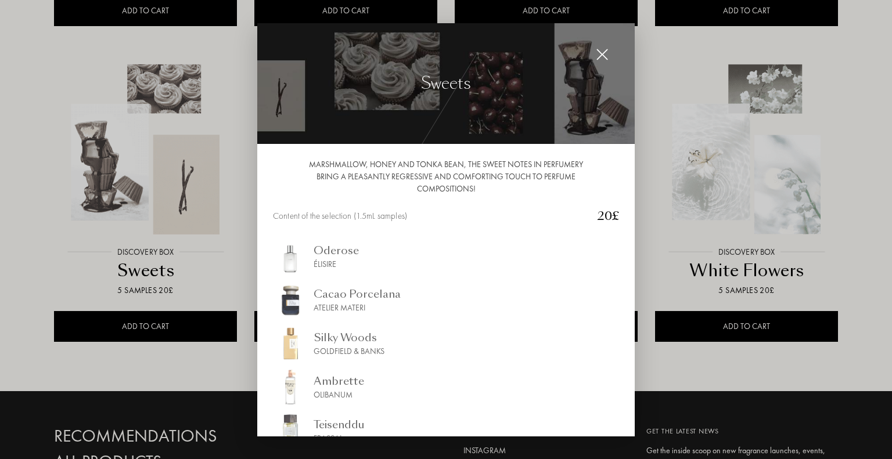
click at [602, 54] on img at bounding box center [602, 54] width 13 height 13
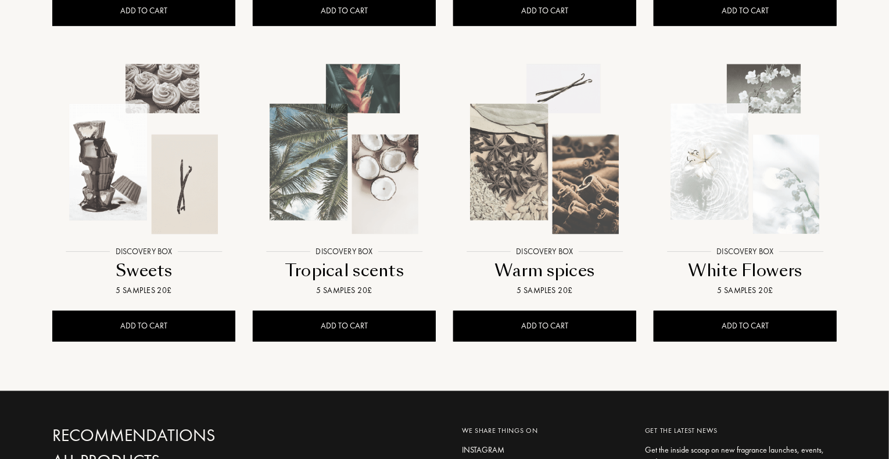
click at [580, 185] on img at bounding box center [544, 149] width 181 height 181
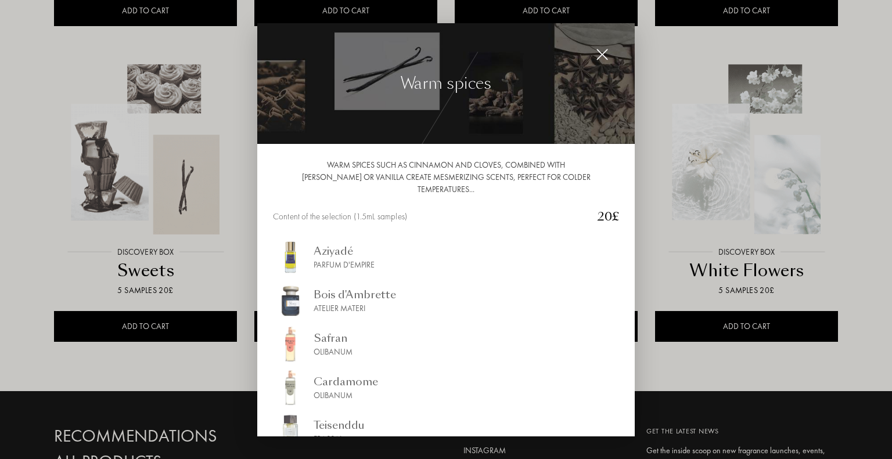
click at [603, 50] on img at bounding box center [602, 54] width 13 height 13
